Goal: Task Accomplishment & Management: Complete application form

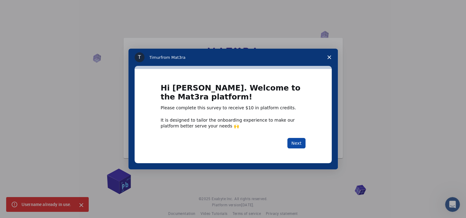
click at [294, 142] on button "Next" at bounding box center [296, 143] width 18 height 10
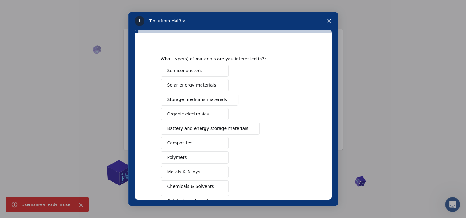
scroll to position [7, 0]
click at [193, 128] on span "Battery and energy storage materials" at bounding box center [207, 128] width 81 height 6
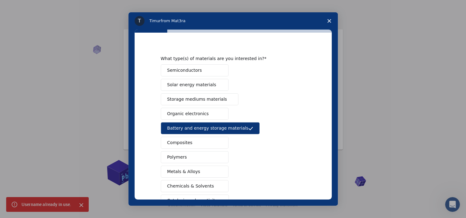
scroll to position [78, 0]
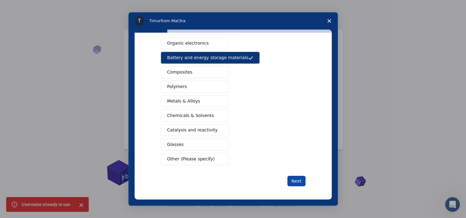
click at [298, 180] on button "Next" at bounding box center [296, 181] width 18 height 10
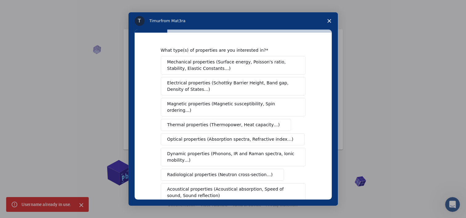
scroll to position [0, 0]
click at [202, 80] on span "Electrical properties (Schottky Barrier Height, Band gap, Density of States…)" at bounding box center [231, 86] width 128 height 13
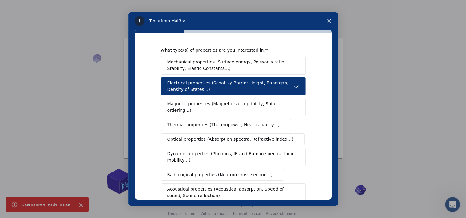
click at [201, 59] on span "Mechanical properties (Surface energy, Poisson's ratio, Stability, Elastic Cons…" at bounding box center [231, 65] width 128 height 13
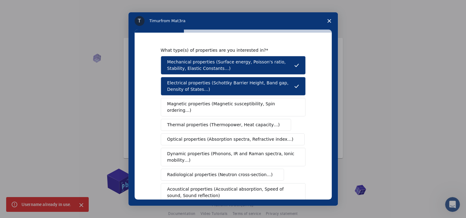
click at [193, 122] on span "Thermal properties (Thermopower, Heat capacity…)" at bounding box center [223, 125] width 113 height 6
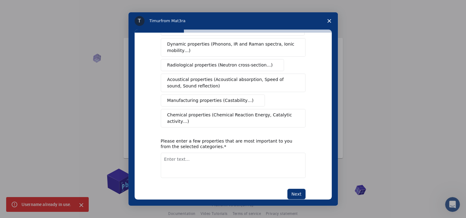
scroll to position [9, 0]
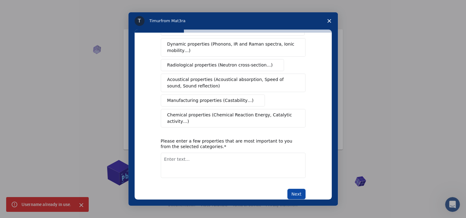
click at [298, 189] on button "Next" at bounding box center [296, 194] width 18 height 10
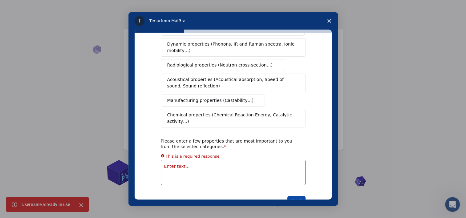
click at [297, 196] on button "Next" at bounding box center [296, 201] width 18 height 10
click at [215, 160] on textarea "Enter text..." at bounding box center [233, 172] width 145 height 25
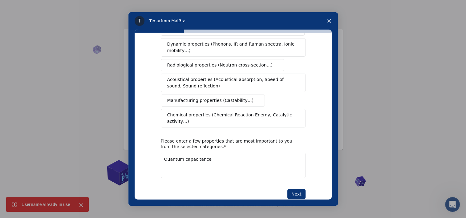
click at [232, 153] on textarea "Quantum capacitance" at bounding box center [233, 165] width 145 height 25
type textarea "Quantum capacitance"
click at [293, 189] on button "Next" at bounding box center [296, 194] width 18 height 10
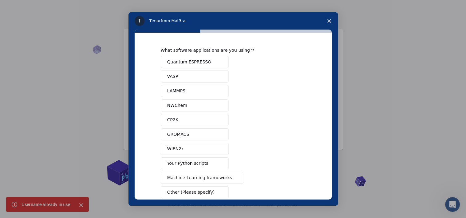
click at [193, 71] on button "VASP" at bounding box center [195, 77] width 68 height 12
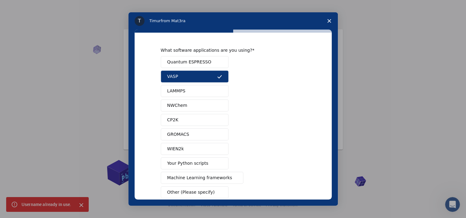
click at [193, 63] on span "Quantum ESPRESSO" at bounding box center [189, 62] width 44 height 6
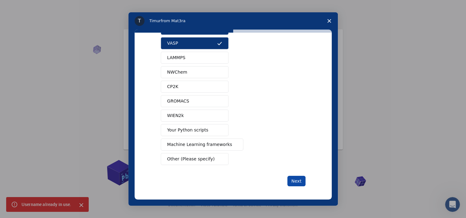
click at [295, 181] on button "Next" at bounding box center [296, 181] width 18 height 10
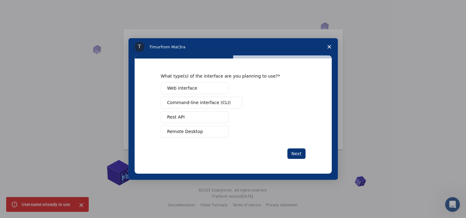
click at [189, 89] on span "Web interface" at bounding box center [182, 88] width 30 height 6
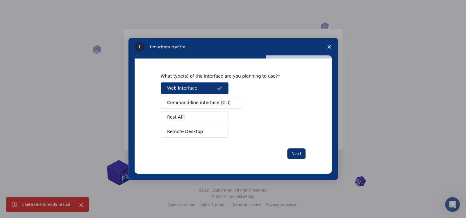
click at [203, 86] on button "Web interface" at bounding box center [195, 88] width 68 height 12
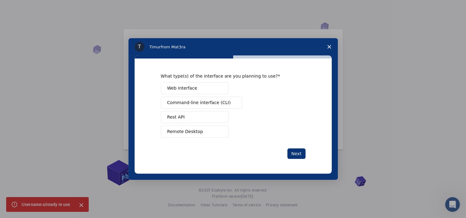
click at [200, 102] on span "Command-line interface (CLI)" at bounding box center [198, 102] width 63 height 6
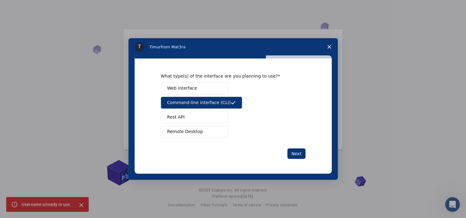
click at [201, 131] on button "Remote Desktop" at bounding box center [195, 132] width 68 height 12
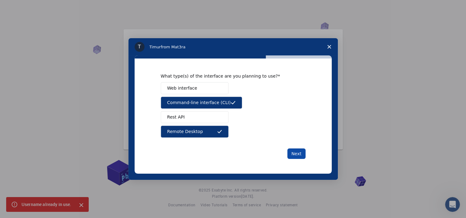
click at [293, 156] on button "Next" at bounding box center [296, 153] width 18 height 10
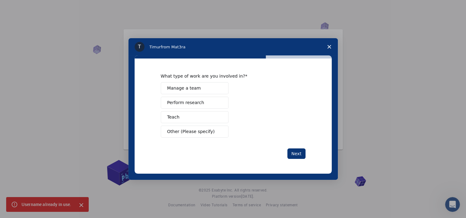
click at [180, 103] on span "Perform research" at bounding box center [185, 102] width 37 height 6
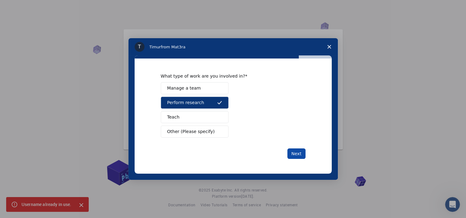
click at [299, 152] on button "Next" at bounding box center [296, 153] width 18 height 10
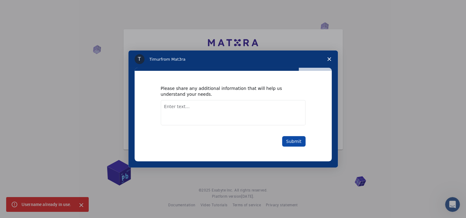
click at [300, 144] on button "Submit" at bounding box center [293, 141] width 23 height 10
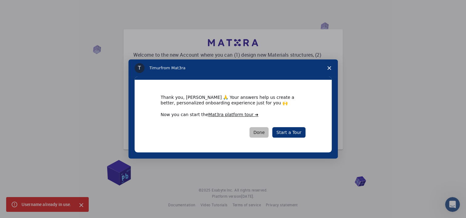
click at [265, 134] on button "Done" at bounding box center [258, 132] width 19 height 10
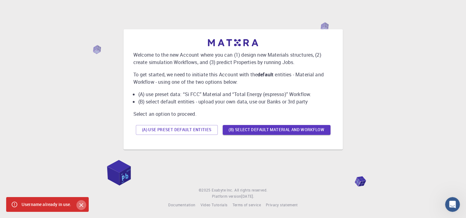
click at [81, 206] on icon "Close" at bounding box center [81, 205] width 7 height 7
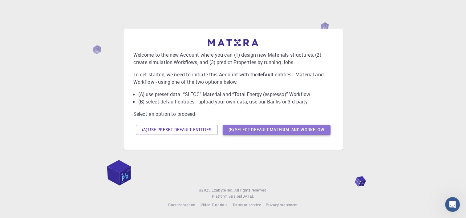
click at [247, 130] on button "(B) Select default material and workflow" at bounding box center [277, 130] width 108 height 10
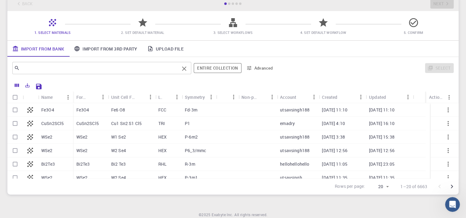
scroll to position [37, 0]
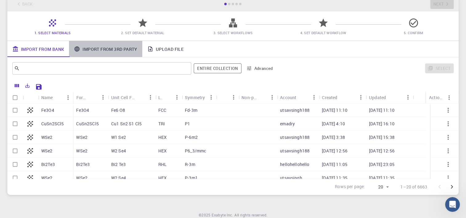
click at [105, 50] on link "Import From 3rd Party" at bounding box center [105, 49] width 73 height 16
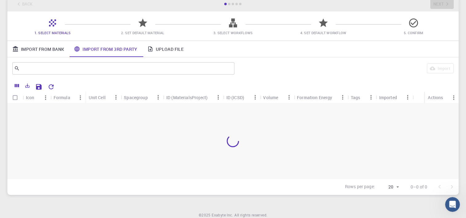
click at [53, 46] on link "Import From Bank" at bounding box center [38, 49] width 62 height 16
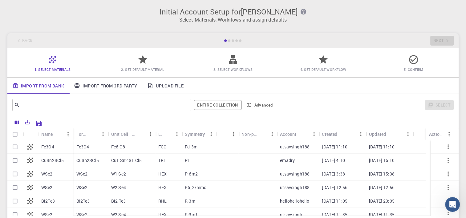
scroll to position [33, 0]
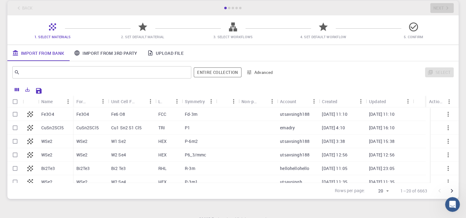
click at [41, 142] on p "WSe2" at bounding box center [46, 141] width 11 height 6
checkbox input "true"
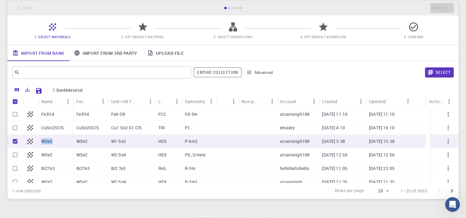
click at [41, 142] on p "WSe2" at bounding box center [46, 141] width 11 height 6
checkbox input "false"
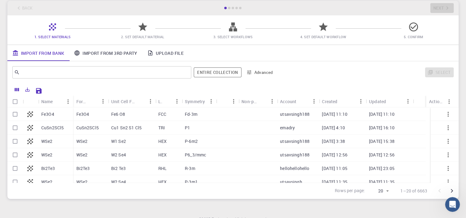
drag, startPoint x: 41, startPoint y: 142, endPoint x: 81, endPoint y: 140, distance: 40.4
click at [81, 140] on p "WSe2" at bounding box center [81, 141] width 11 height 6
checkbox input "true"
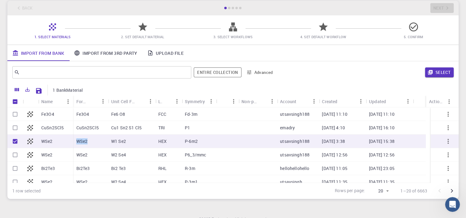
click at [81, 140] on p "WSe2" at bounding box center [81, 141] width 11 height 6
checkbox input "false"
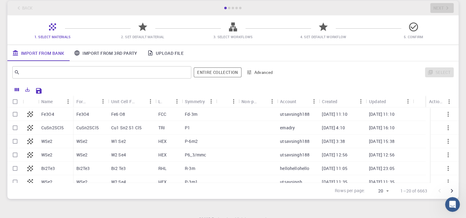
drag, startPoint x: 81, startPoint y: 140, endPoint x: 116, endPoint y: 146, distance: 35.0
click at [116, 146] on div "W1 Se2" at bounding box center [131, 142] width 47 height 14
checkbox input "true"
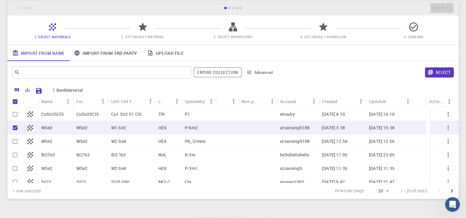
scroll to position [0, 0]
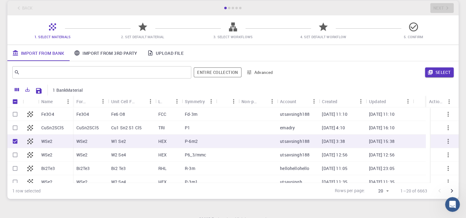
click at [248, 139] on div at bounding box center [257, 142] width 39 height 14
checkbox input "false"
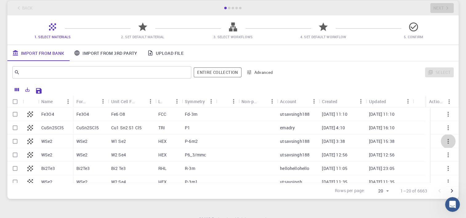
click at [448, 141] on icon "button" at bounding box center [448, 141] width 1 height 5
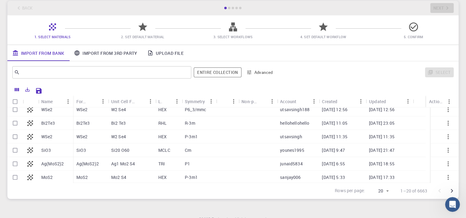
scroll to position [46, 0]
click at [51, 111] on p "WSe2" at bounding box center [46, 109] width 11 height 6
checkbox input "true"
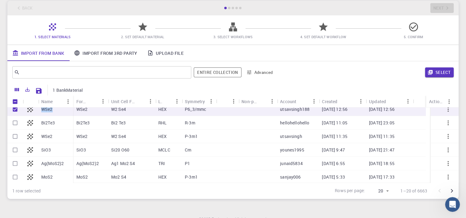
click at [51, 111] on p "WSe2" at bounding box center [46, 109] width 11 height 6
checkbox input "false"
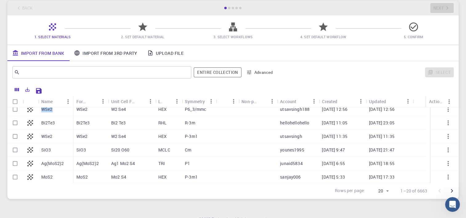
drag, startPoint x: 51, startPoint y: 111, endPoint x: 46, endPoint y: 111, distance: 4.9
click at [46, 111] on p "WSe2" at bounding box center [46, 109] width 11 height 6
checkbox input "true"
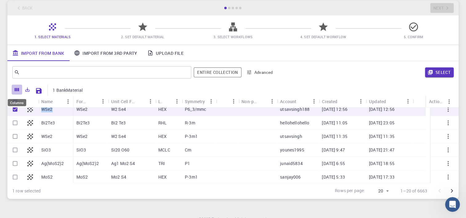
click at [16, 91] on icon "Columns" at bounding box center [17, 90] width 6 height 6
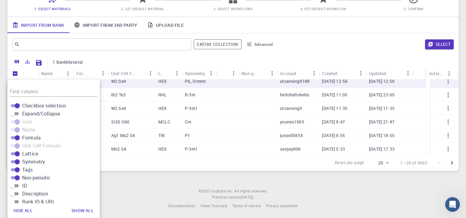
click at [121, 196] on footer "© 2025 Exabyte Inc. All rights reserved. Platform version [DATE] . Documentatio…" at bounding box center [233, 198] width 466 height 21
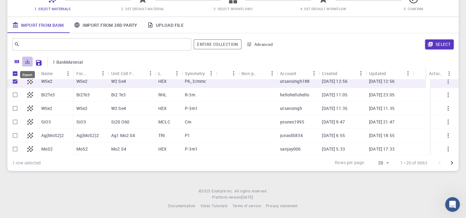
click at [28, 63] on icon "Export" at bounding box center [28, 62] width 6 height 6
click at [84, 170] on div "1 row selected Rows per page: 20 20 1–20 of 6663" at bounding box center [232, 163] width 451 height 16
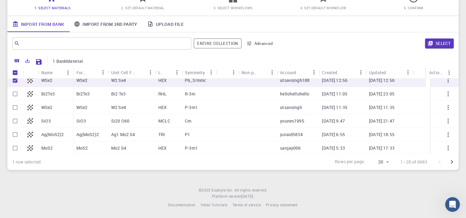
scroll to position [0, 0]
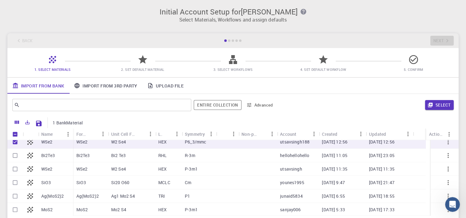
click at [248, 25] on div "Initial Account Setup for [PERSON_NAME] Select Materials, Workflows and assign …" at bounding box center [233, 13] width 466 height 26
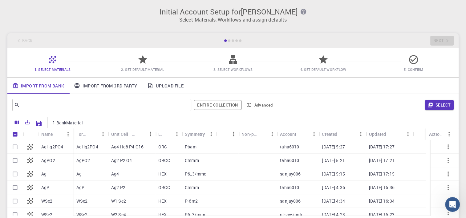
click at [436, 42] on div "Back Next" at bounding box center [232, 40] width 451 height 15
click at [250, 38] on div "Back Next" at bounding box center [232, 40] width 451 height 15
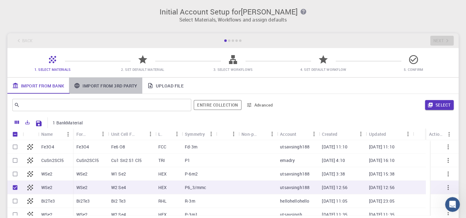
click at [78, 91] on link "Import From 3rd Party" at bounding box center [105, 86] width 73 height 16
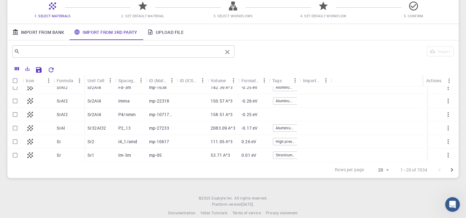
scroll to position [62, 0]
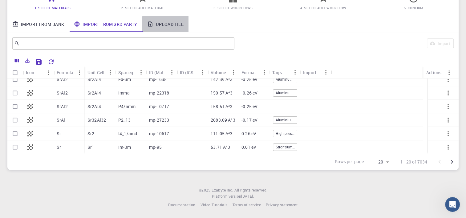
click at [179, 24] on link "Upload File" at bounding box center [165, 24] width 46 height 16
